Goal: Find specific page/section: Find specific page/section

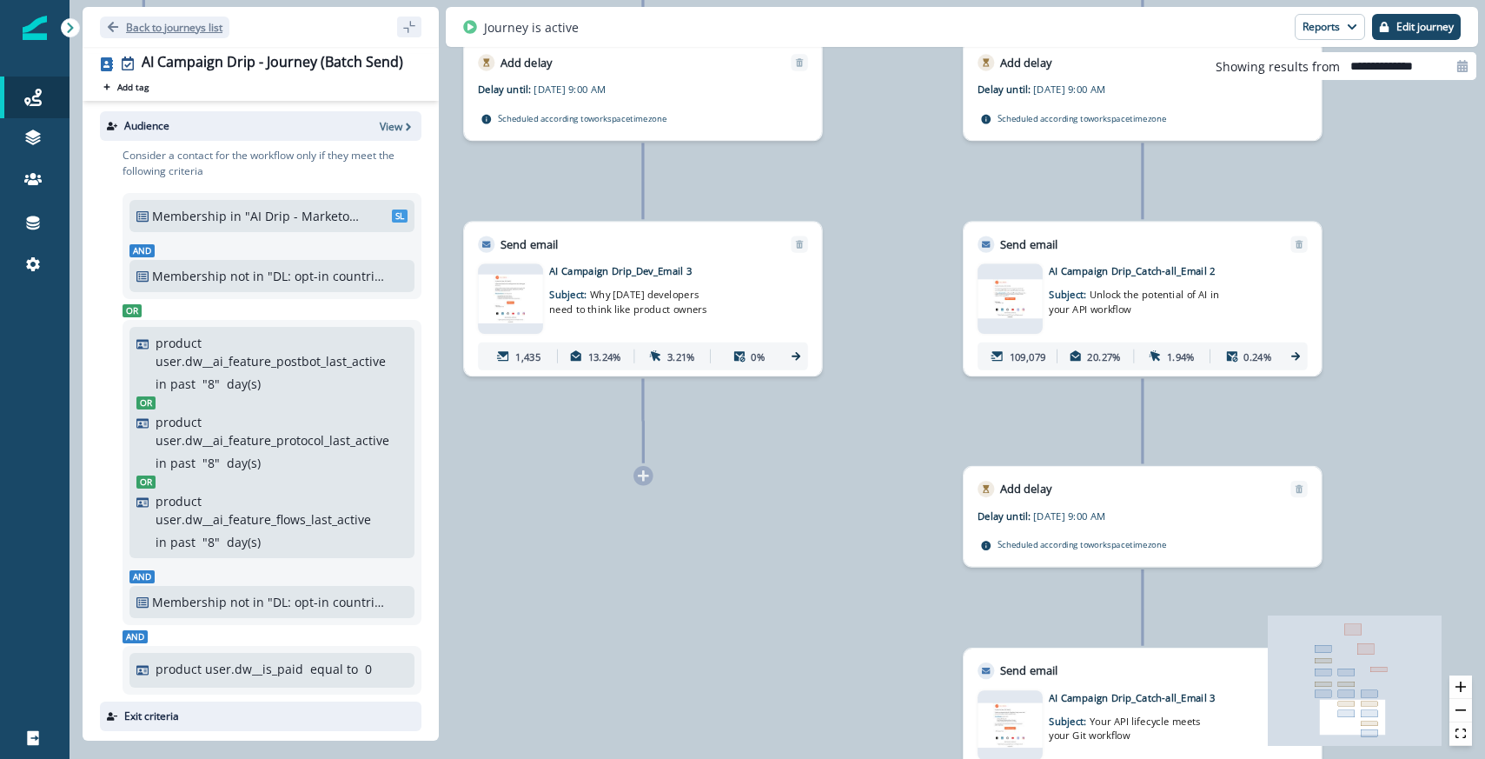
click at [169, 29] on p "Back to journeys list" at bounding box center [174, 27] width 96 height 15
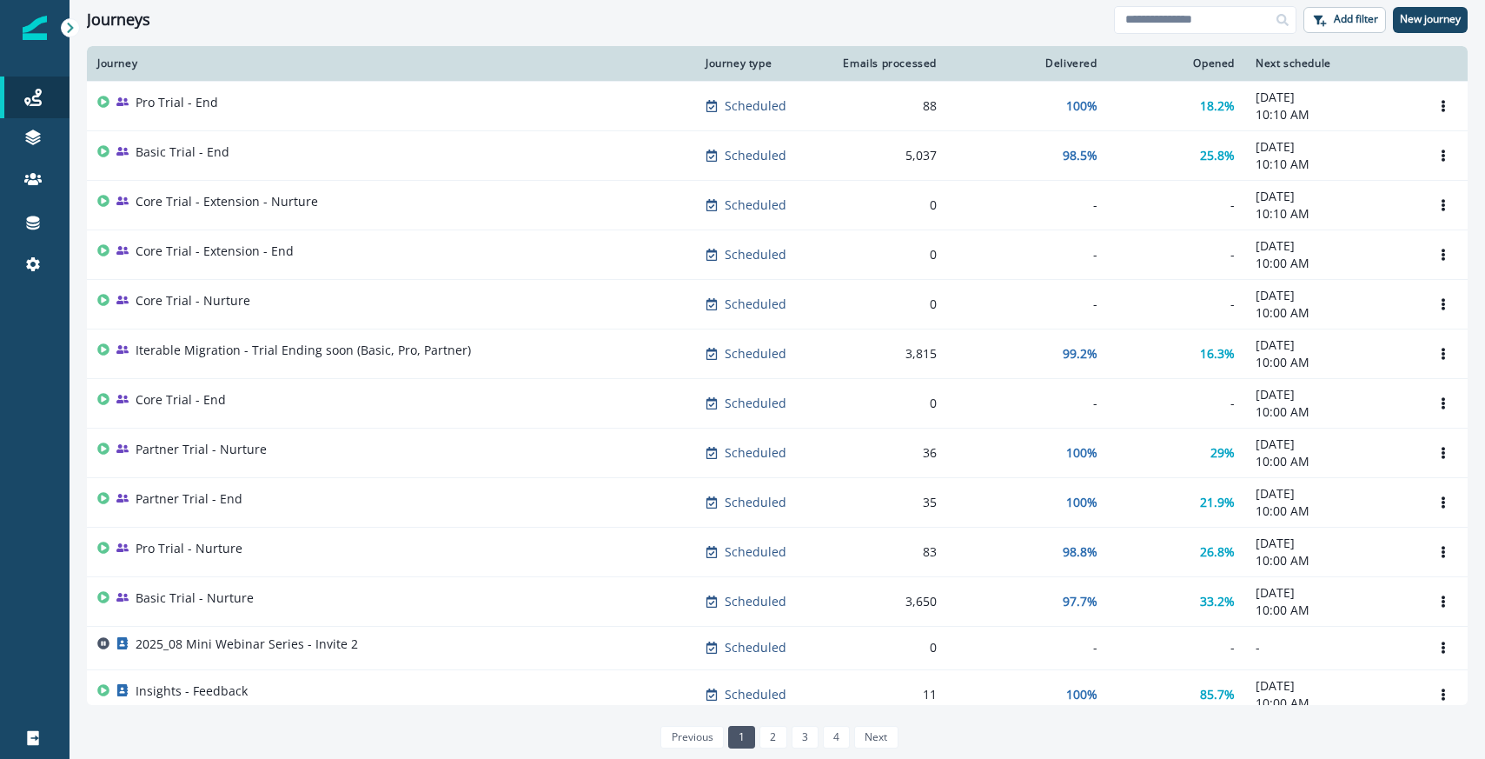
click at [1110, 43] on div "Clear" at bounding box center [777, 42] width 1415 height 7
click at [1136, 10] on input at bounding box center [1205, 20] width 182 height 28
type input "*"
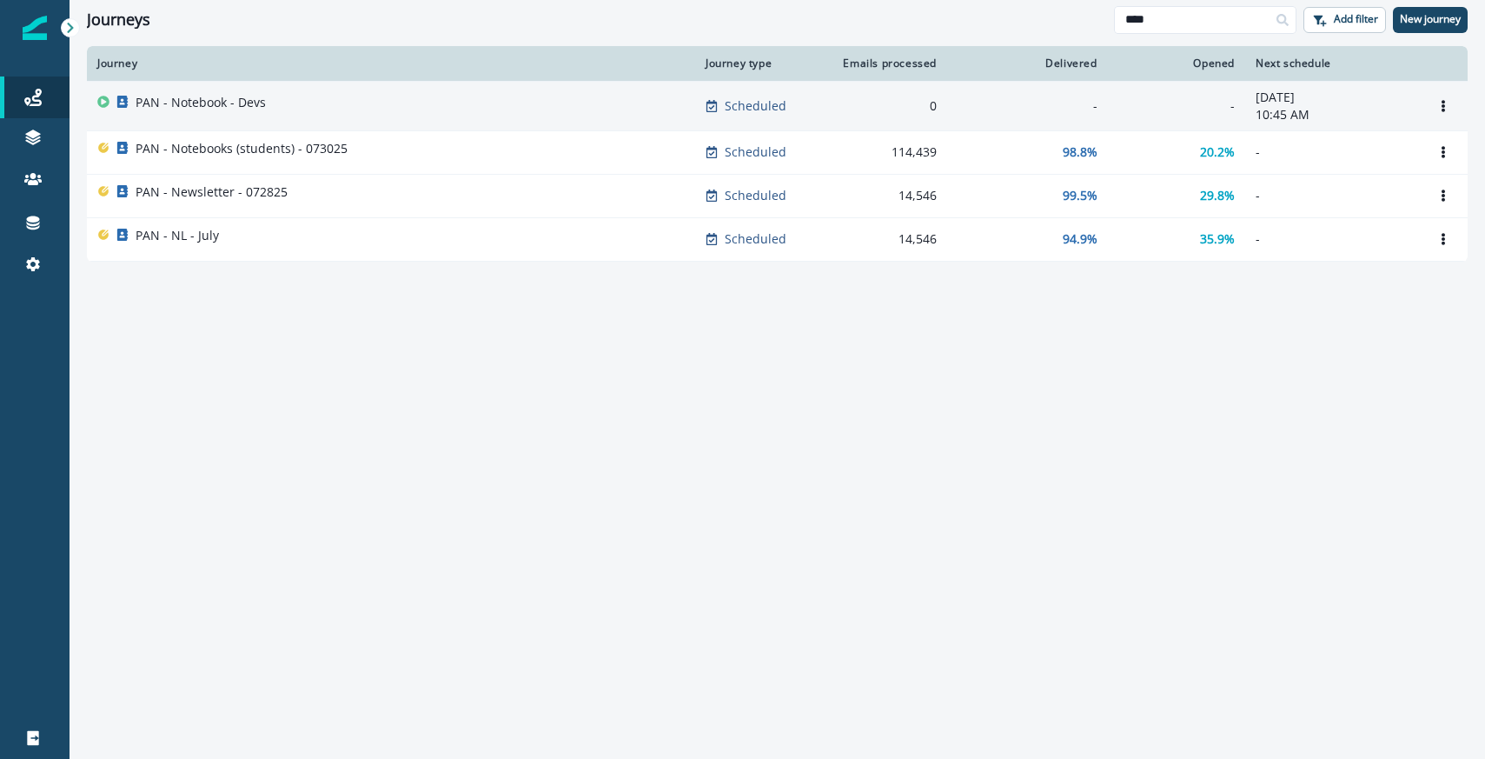
type input "***"
click at [273, 102] on div "PAN - Notebook - Devs" at bounding box center [390, 106] width 587 height 24
